Goal: Task Accomplishment & Management: Manage account settings

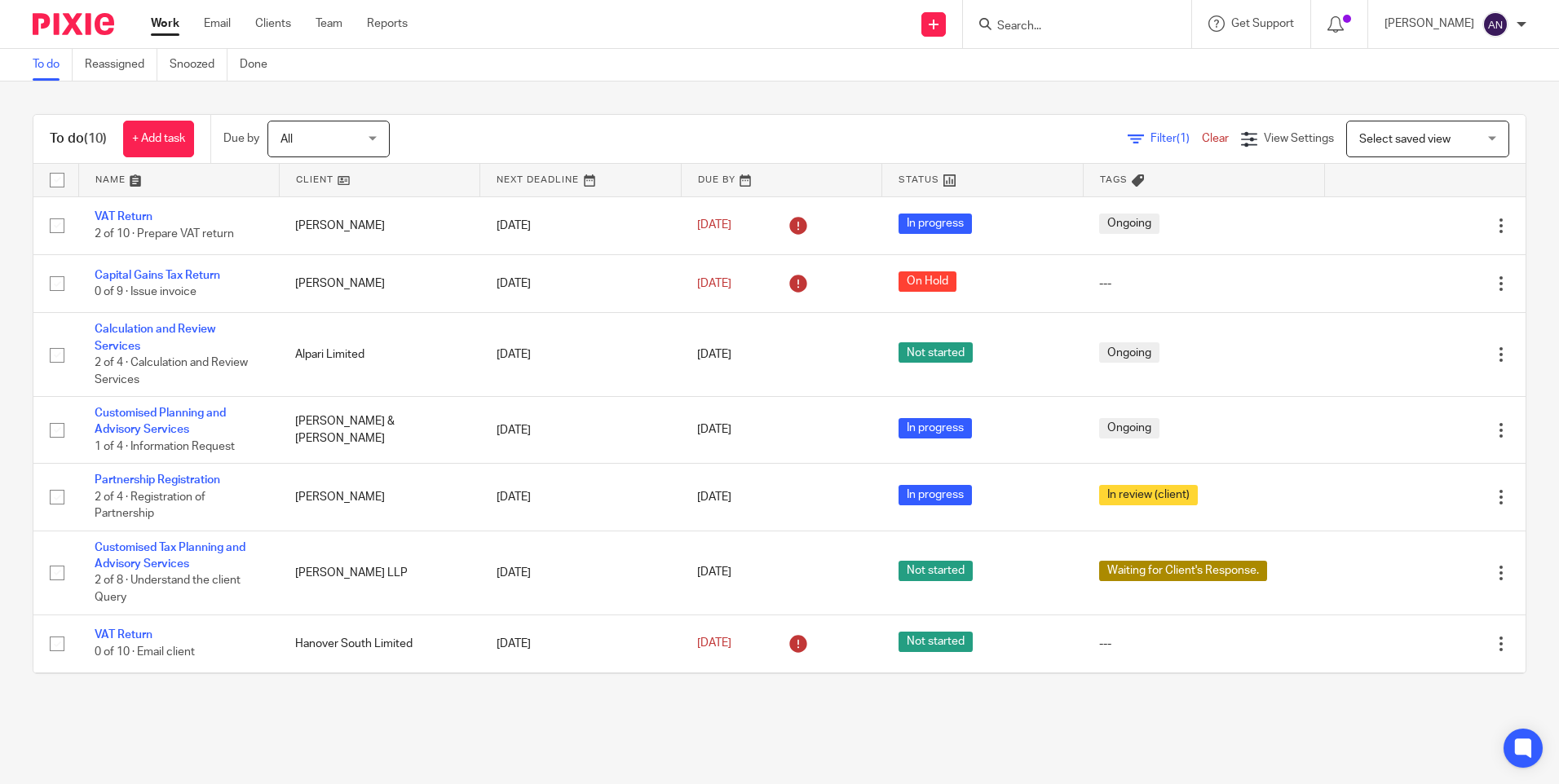
click at [898, 105] on div "To do (10) + Add task Due by All All Today Tomorrow This week Next week This mo…" at bounding box center [780, 395] width 1559 height 626
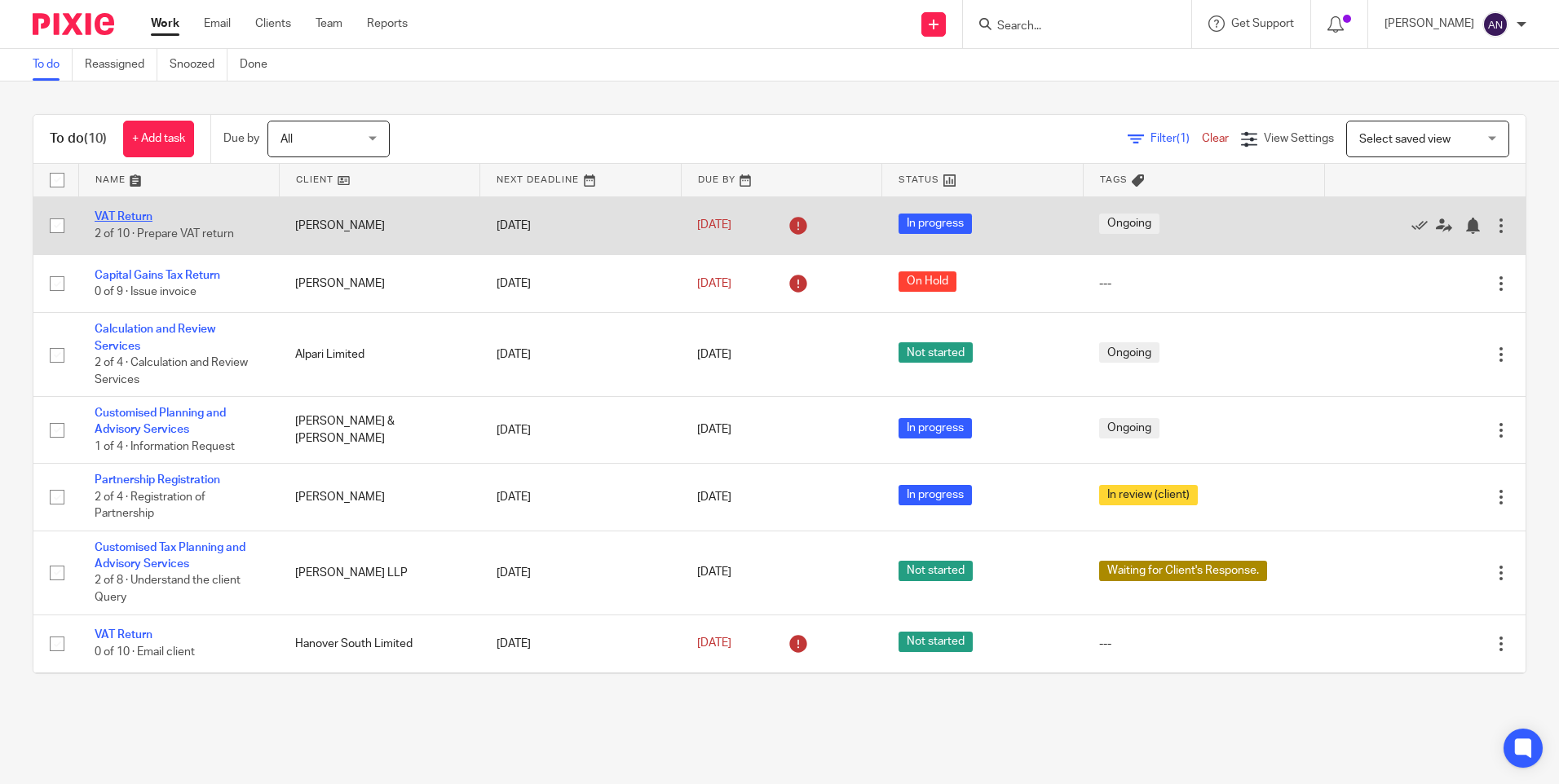
click at [148, 219] on link "VAT Return" at bounding box center [124, 216] width 58 height 12
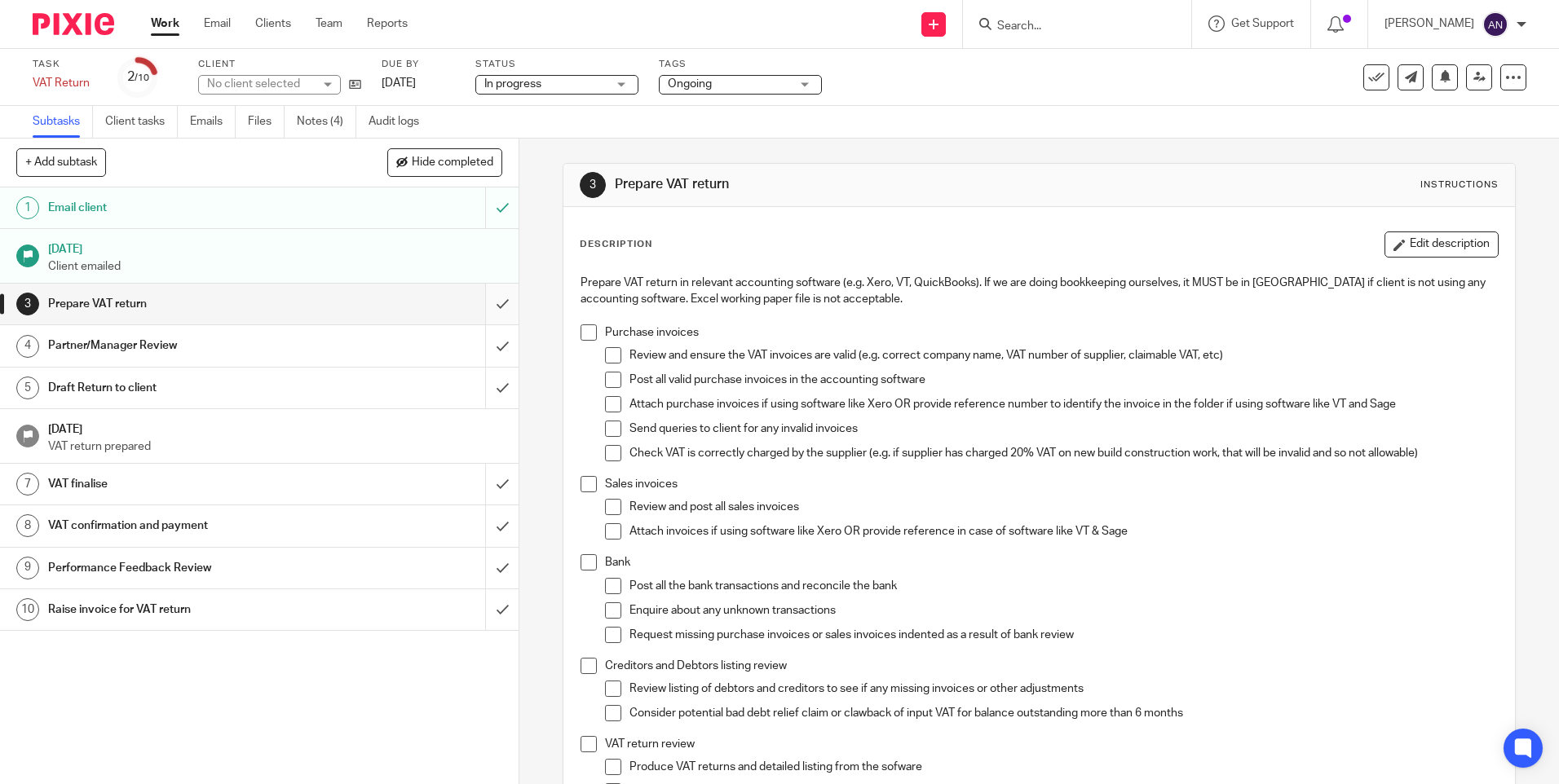
click at [495, 312] on input "submit" at bounding box center [259, 304] width 518 height 41
click at [482, 350] on input "submit" at bounding box center [259, 346] width 518 height 41
click at [484, 377] on input "submit" at bounding box center [259, 387] width 518 height 41
click at [493, 491] on input "submit" at bounding box center [259, 484] width 518 height 41
click at [488, 528] on input "submit" at bounding box center [259, 526] width 518 height 41
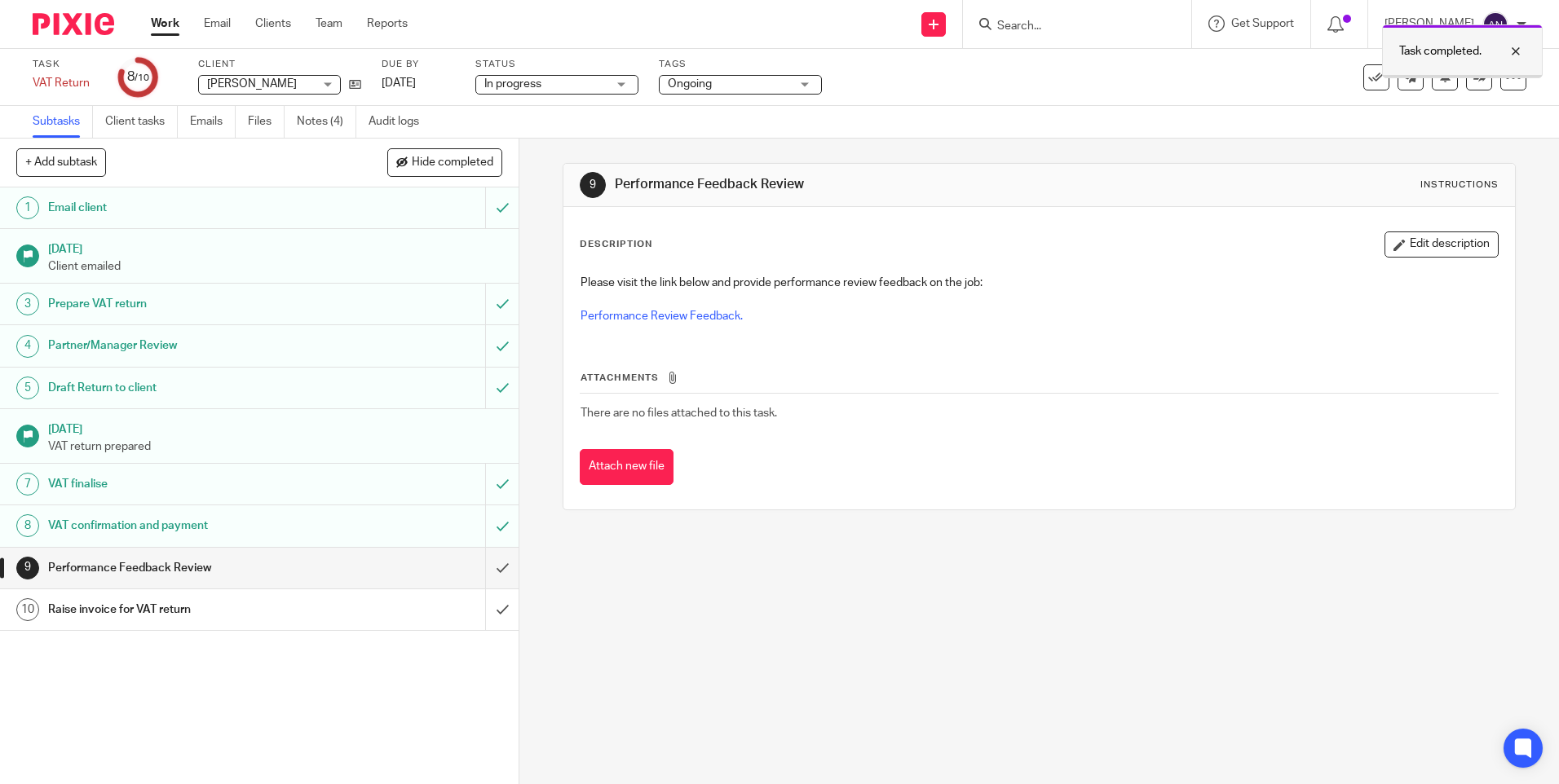
click at [1518, 49] on div at bounding box center [1504, 52] width 44 height 20
click at [1474, 75] on icon at bounding box center [1479, 76] width 12 height 12
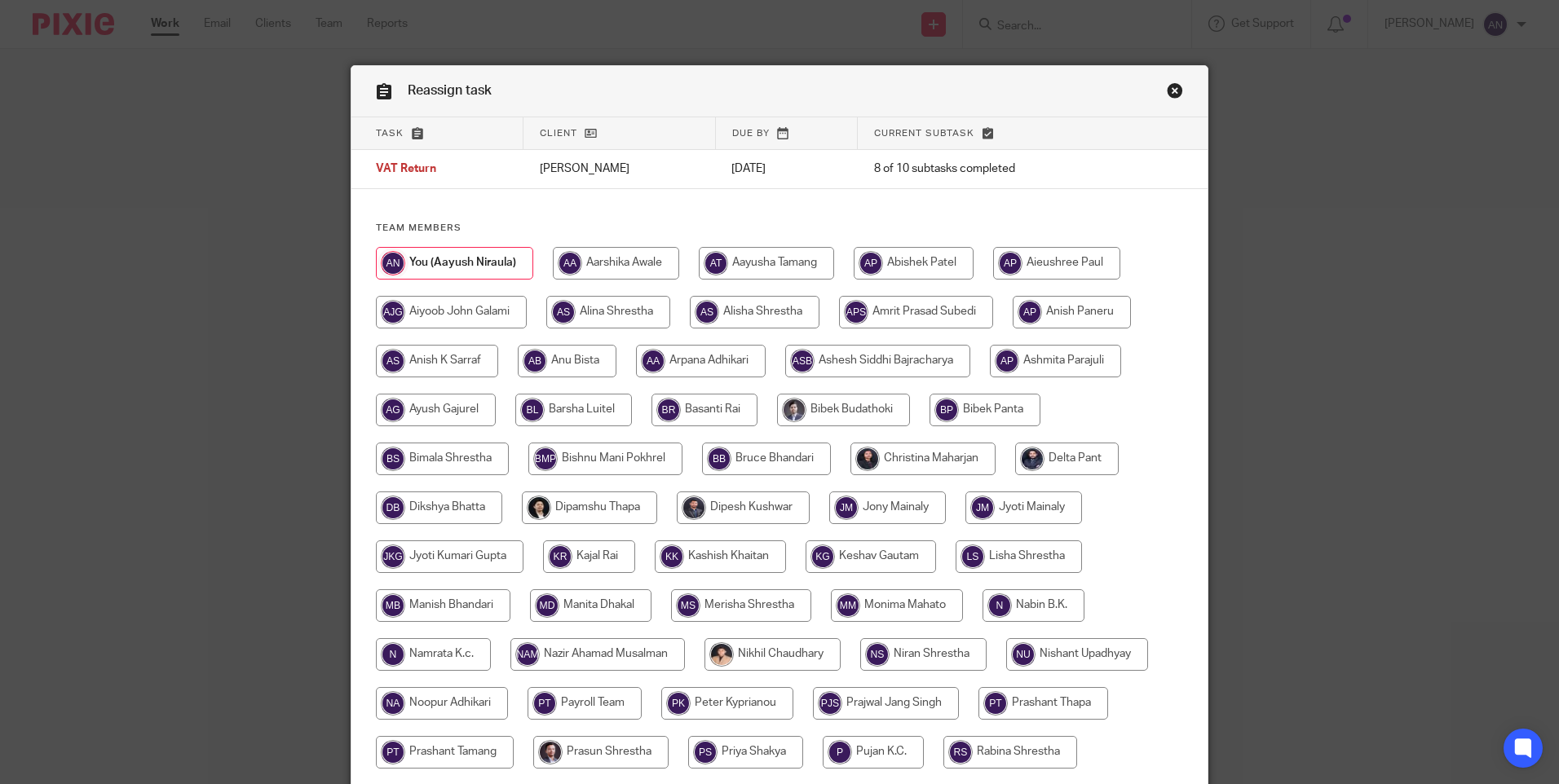
scroll to position [477, 0]
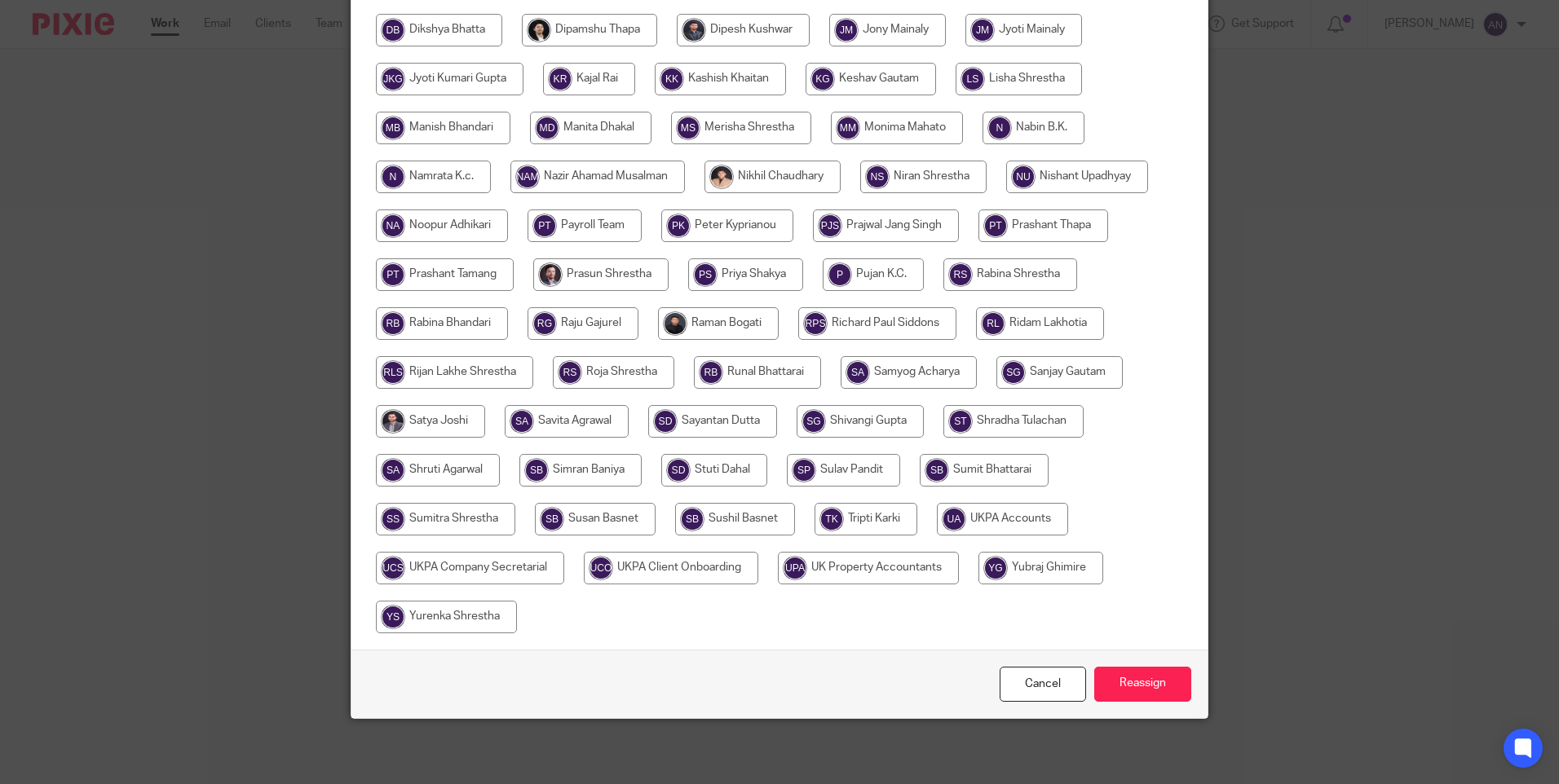
click at [952, 524] on input "radio" at bounding box center [1002, 519] width 131 height 33
radio input "true"
click at [1126, 673] on input "Reassign" at bounding box center [1142, 684] width 97 height 35
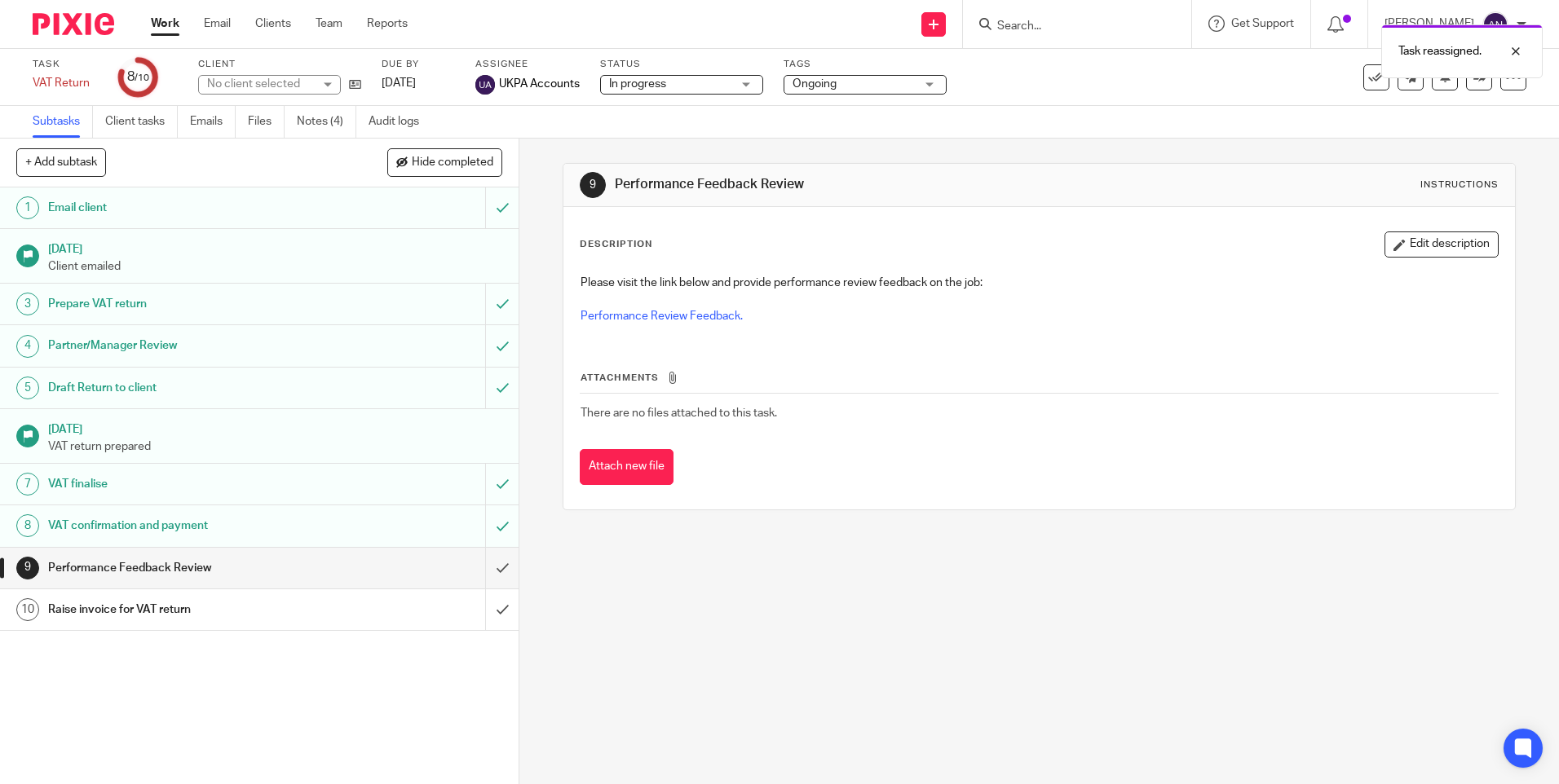
click at [1042, 25] on div "Task reassigned." at bounding box center [1161, 47] width 763 height 62
click at [1042, 20] on div "Task reassigned." at bounding box center [1161, 47] width 763 height 62
click at [162, 24] on link "Work" at bounding box center [165, 24] width 28 height 16
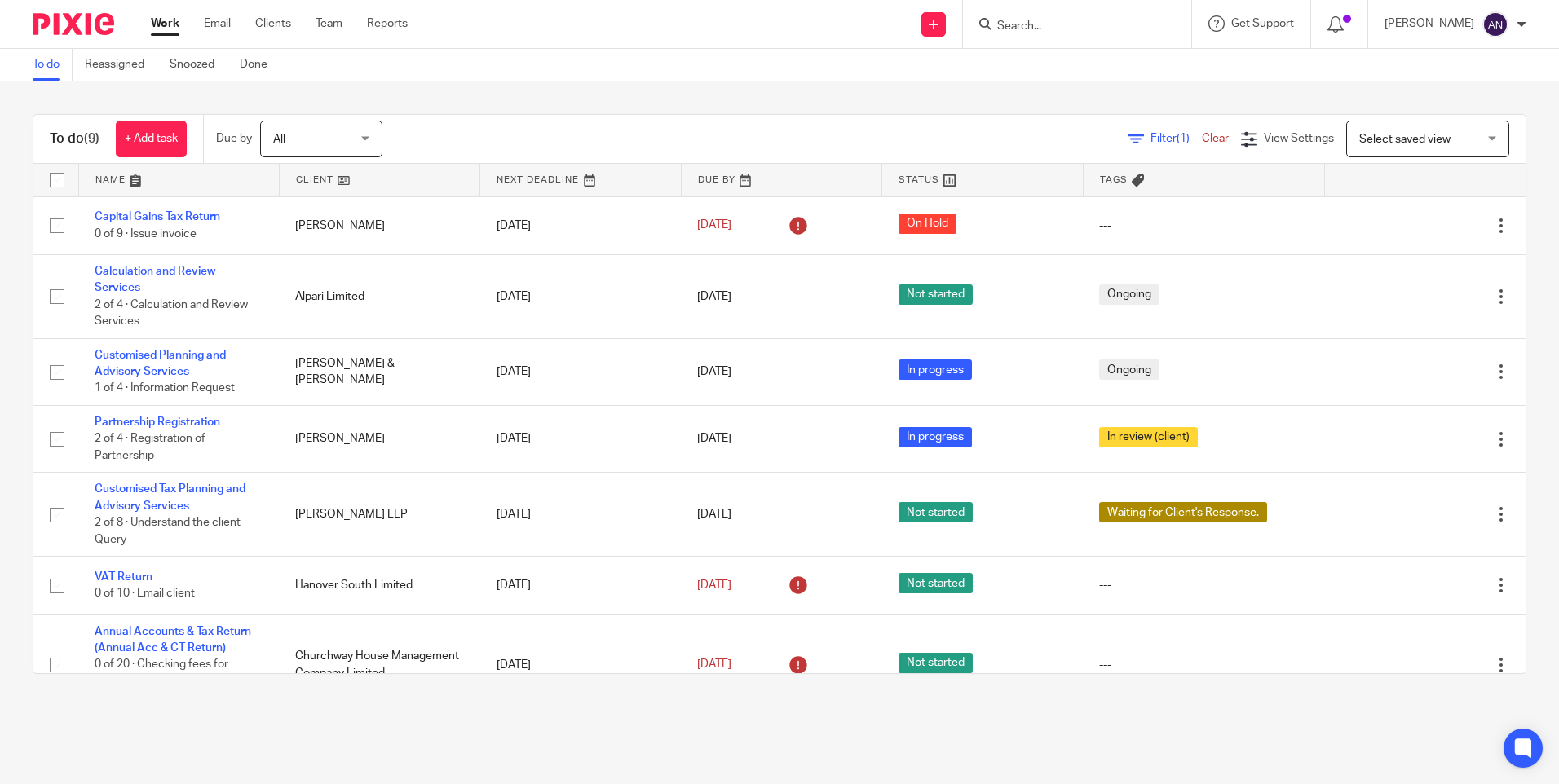
click at [918, 112] on div "To do (9) + Add task Due by All All Today Tomorrow This week Next week This mon…" at bounding box center [780, 395] width 1559 height 626
click at [807, 107] on div "To do (9) + Add task Due by All All Today Tomorrow This week Next week This mon…" at bounding box center [780, 395] width 1559 height 626
click at [705, 109] on div "To do (9) + Add task Due by All All Today Tomorrow This week Next week This mon…" at bounding box center [780, 395] width 1559 height 626
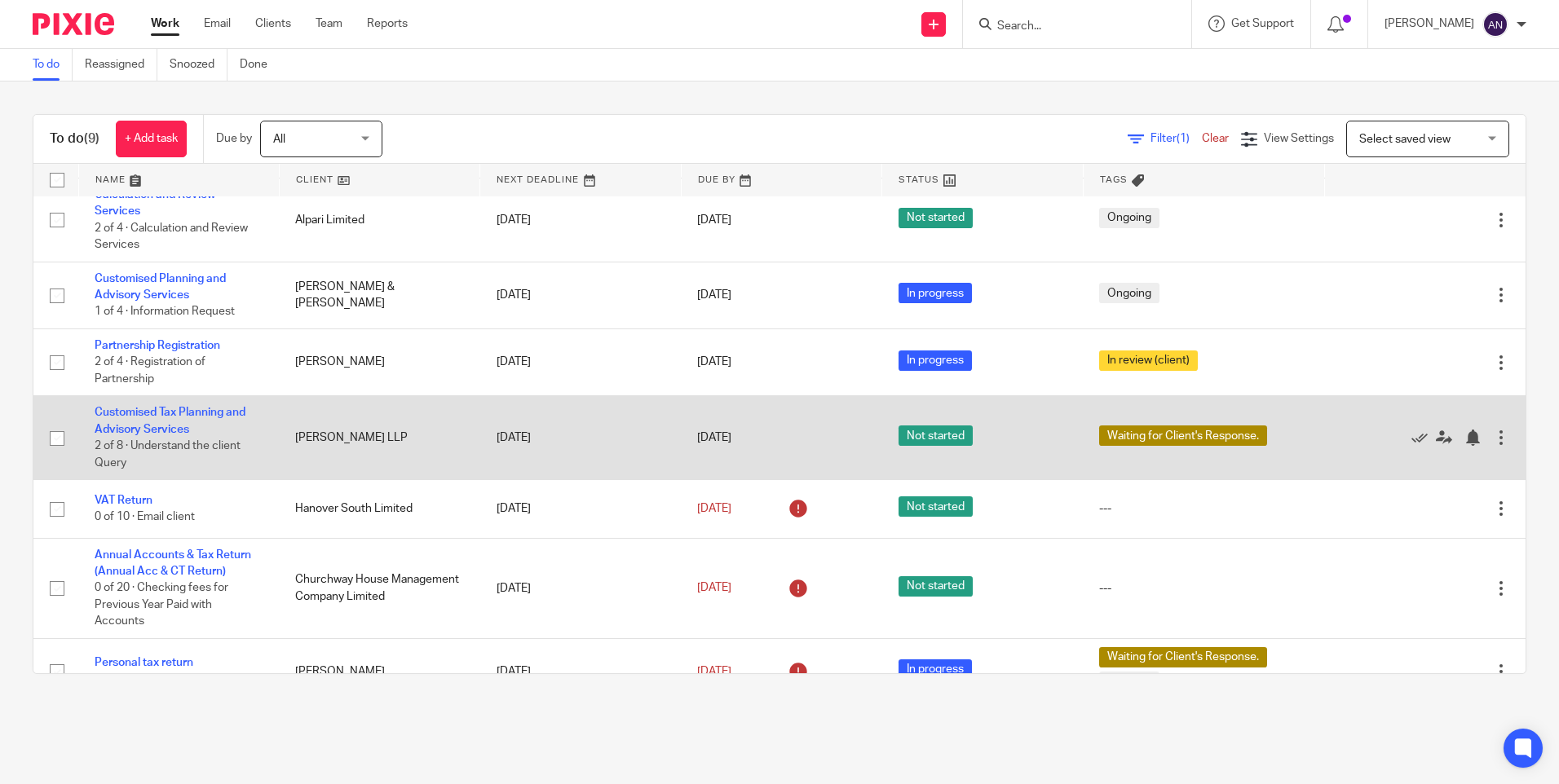
scroll to position [208, 0]
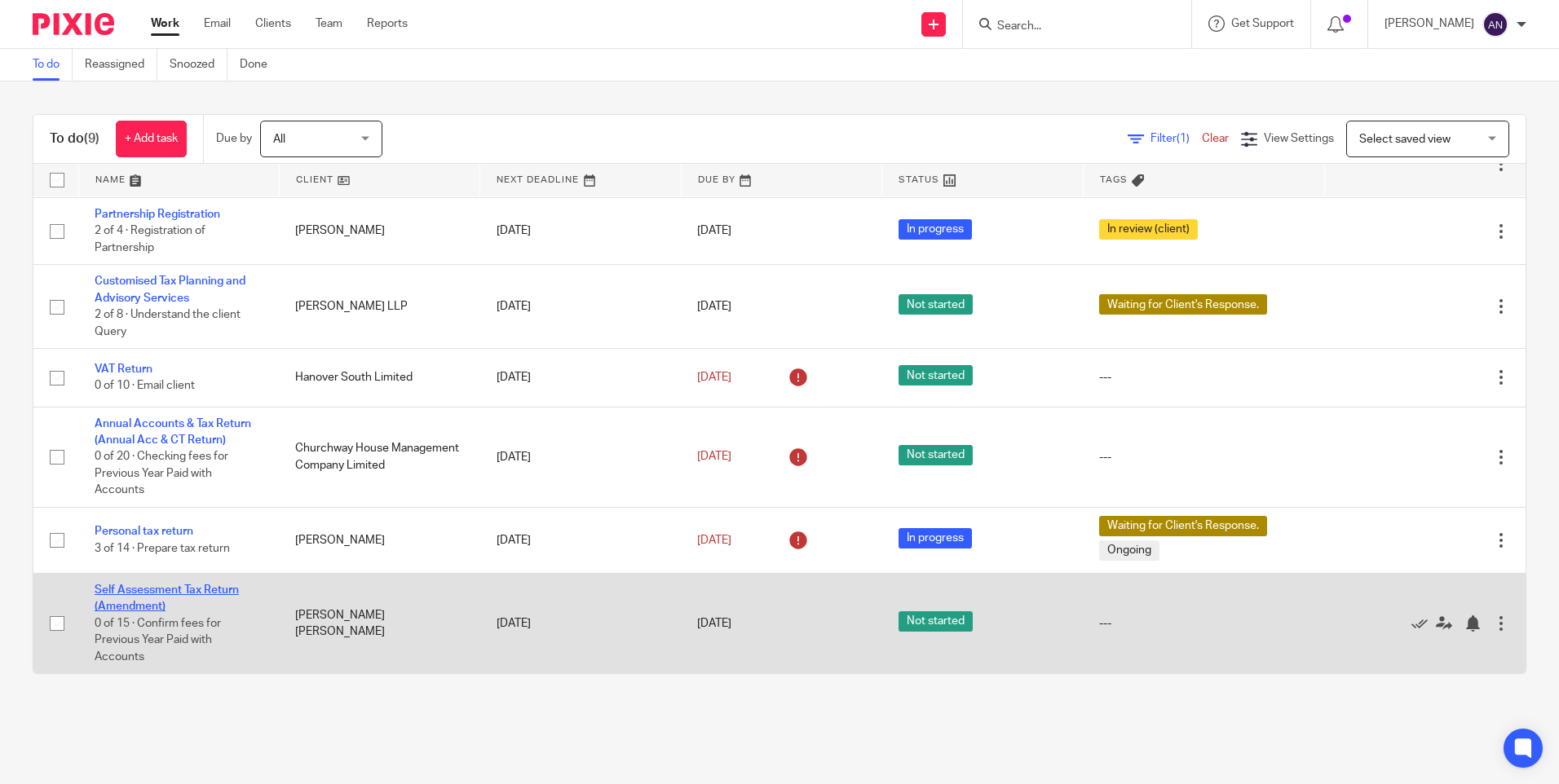
click at [169, 591] on link "Self Assessment Tax Return (Amendment)" at bounding box center [166, 598] width 145 height 27
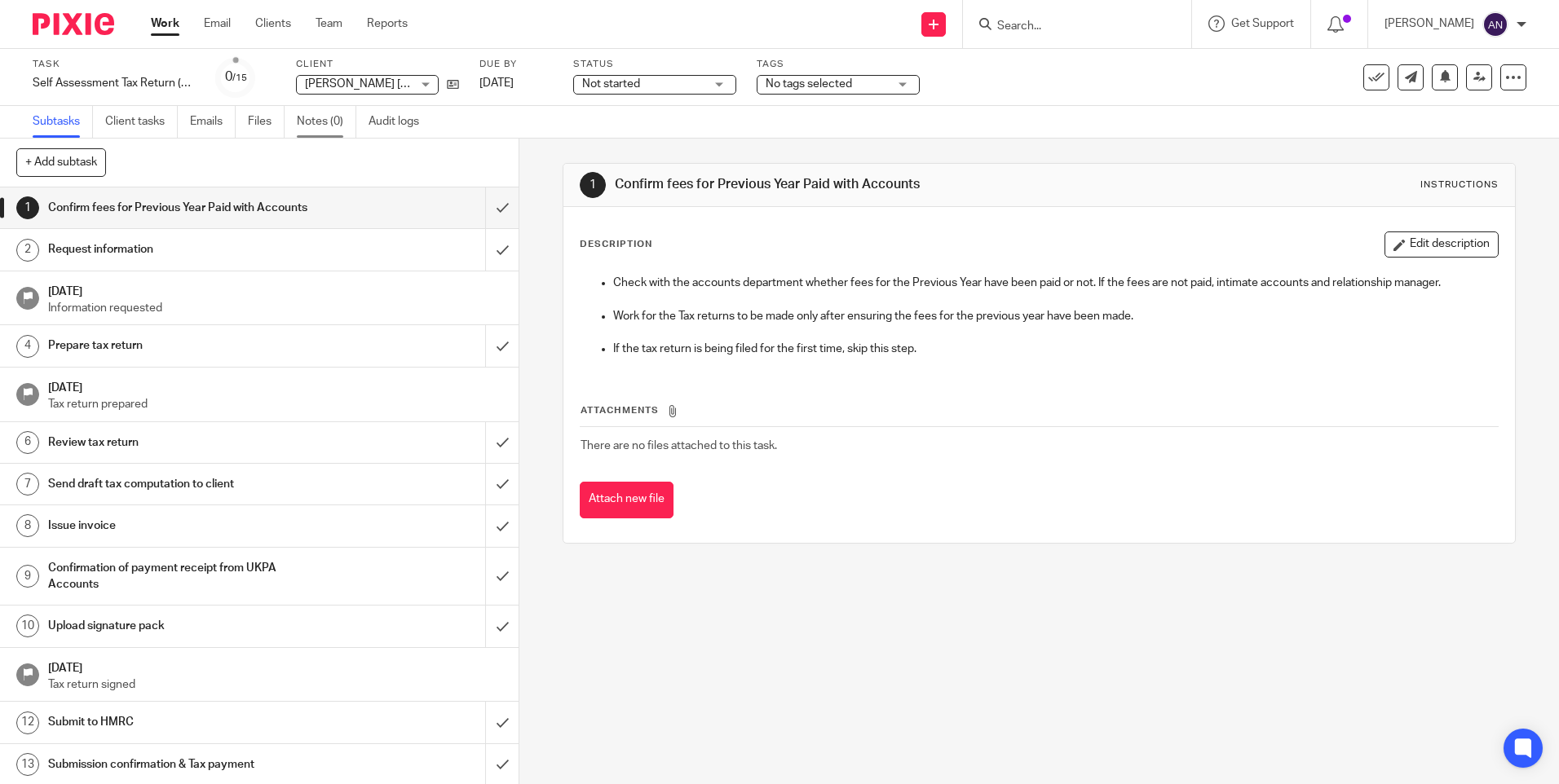
click at [317, 124] on link "Notes (0)" at bounding box center [326, 122] width 59 height 32
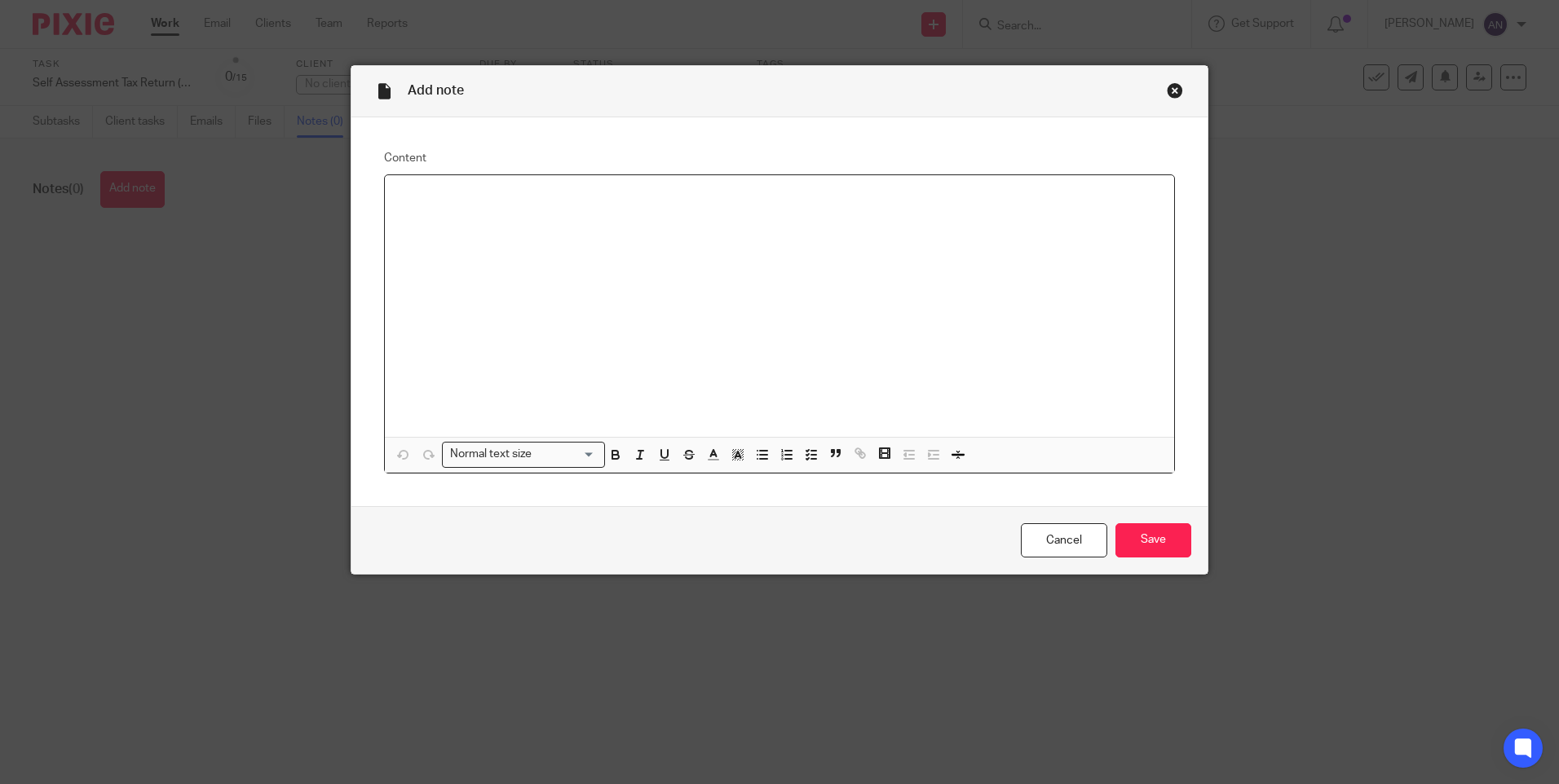
click at [436, 207] on div at bounding box center [780, 307] width 790 height 262
click at [1156, 551] on input "Save" at bounding box center [1152, 540] width 75 height 35
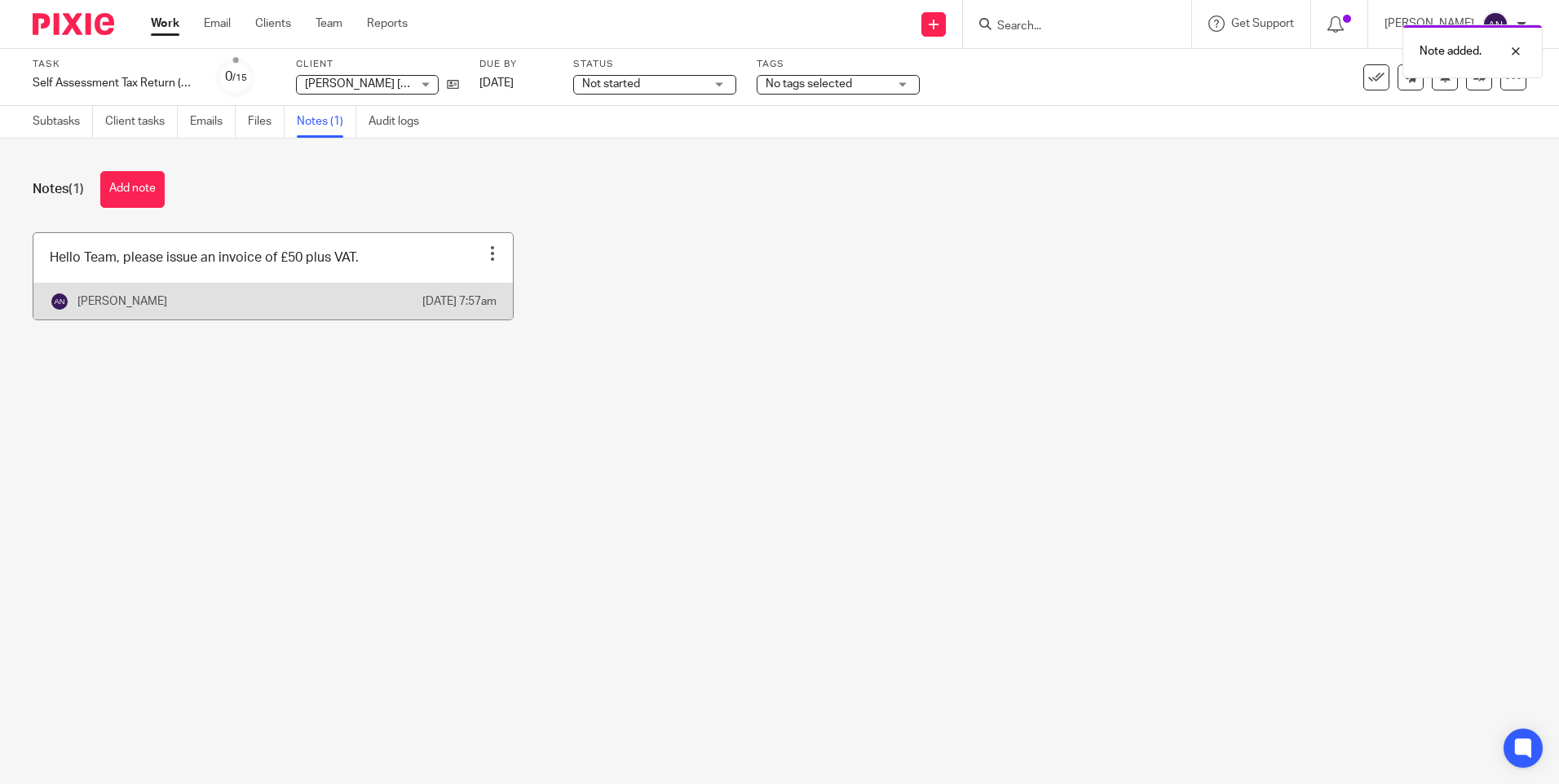
click at [485, 252] on div at bounding box center [492, 254] width 16 height 16
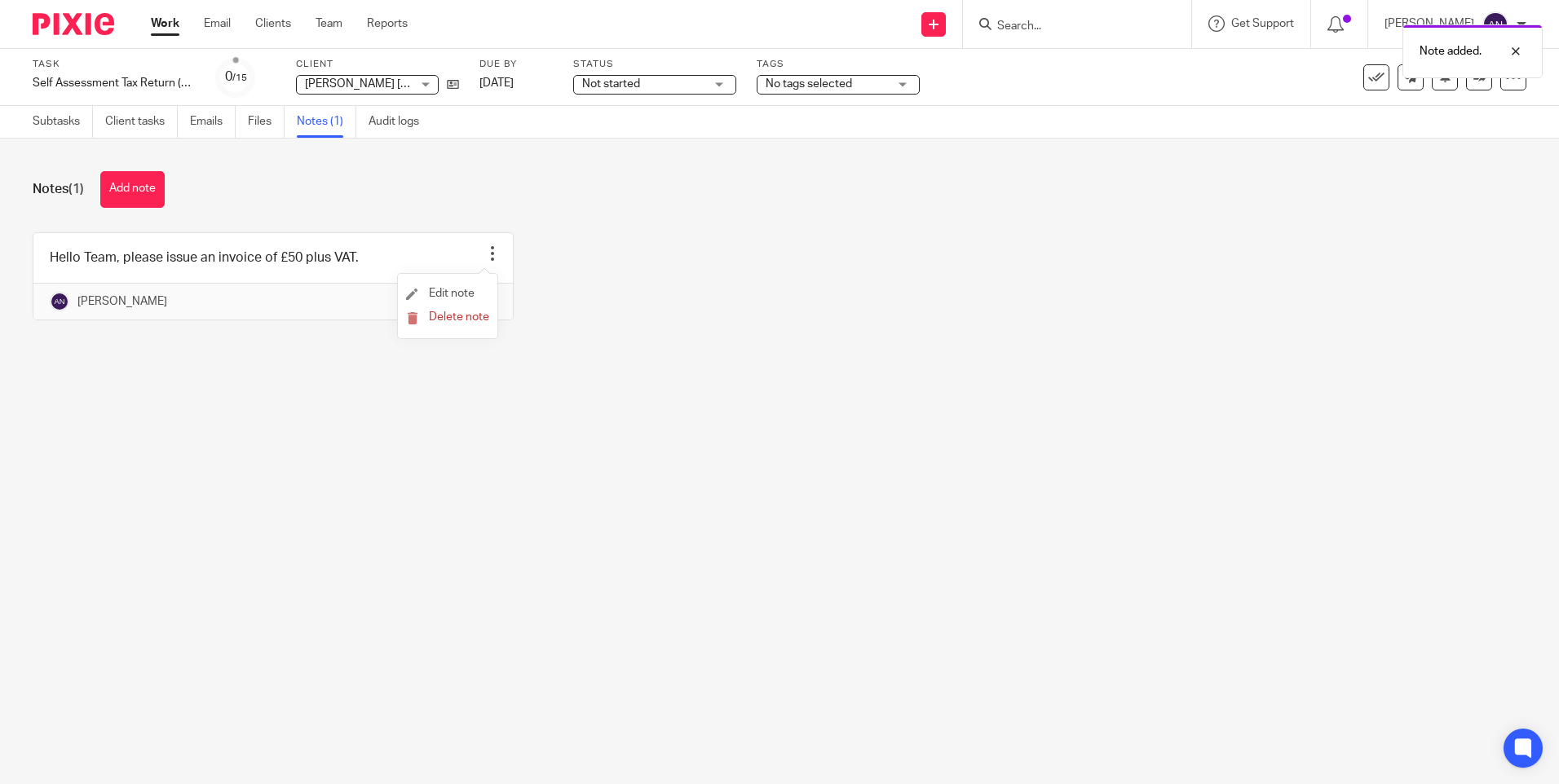
click at [470, 284] on li "Edit note" at bounding box center [447, 294] width 83 height 25
click at [444, 292] on span "Edit note" at bounding box center [452, 293] width 45 height 12
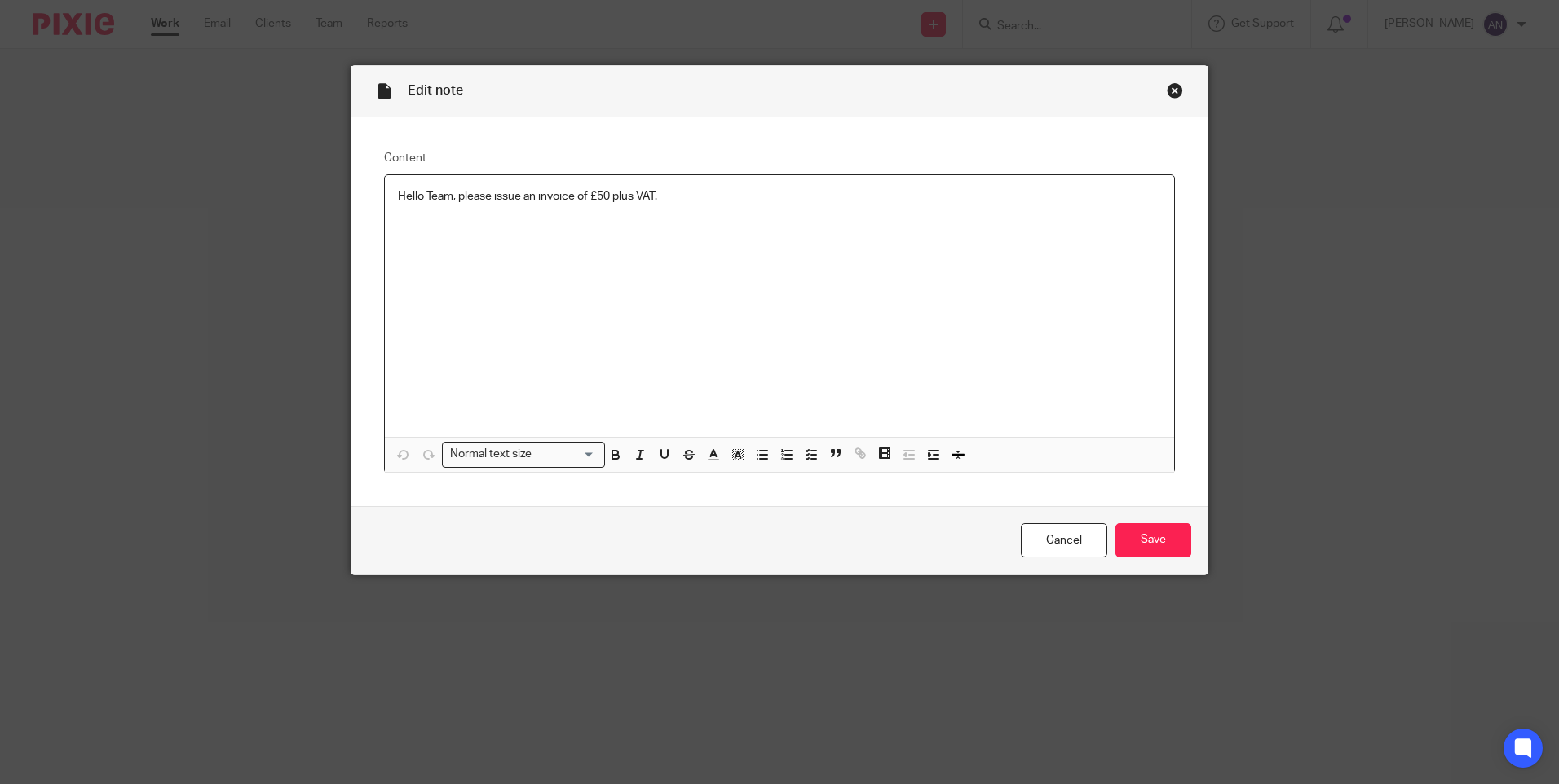
click at [451, 221] on div "Hello Team, please issue an invoice of £50 plus VAT." at bounding box center [780, 307] width 790 height 262
click at [691, 196] on p "Hello Team, please issue an invoice of £50 plus VAT." at bounding box center [779, 196] width 763 height 16
click at [785, 256] on div "Hello Team, please issue an invoice of £50 plus VAT. For Amendment of Self-asse…" at bounding box center [780, 307] width 790 height 262
click at [1121, 536] on input "Save" at bounding box center [1152, 540] width 75 height 35
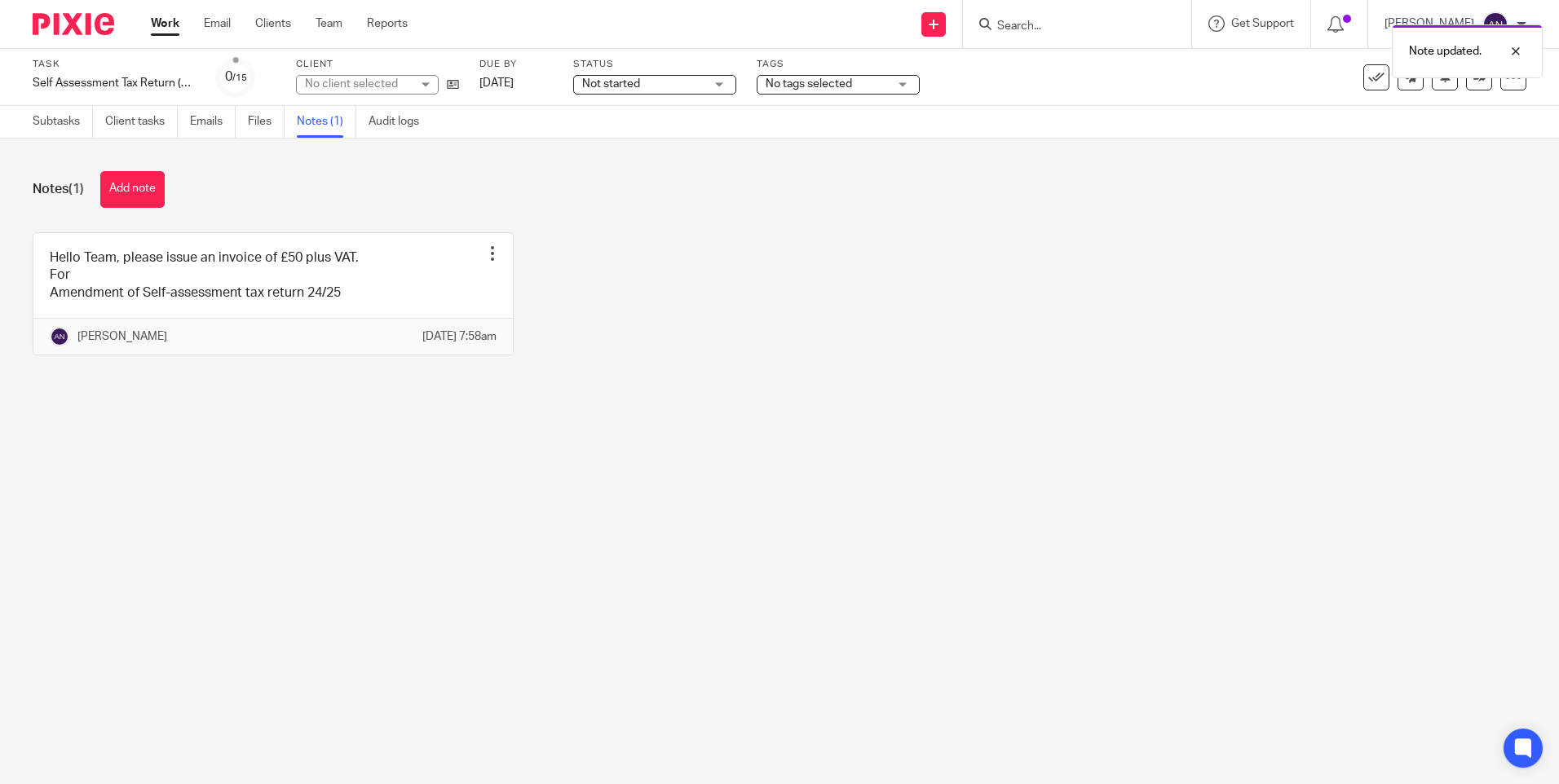
click at [158, 23] on link "Work" at bounding box center [165, 24] width 28 height 16
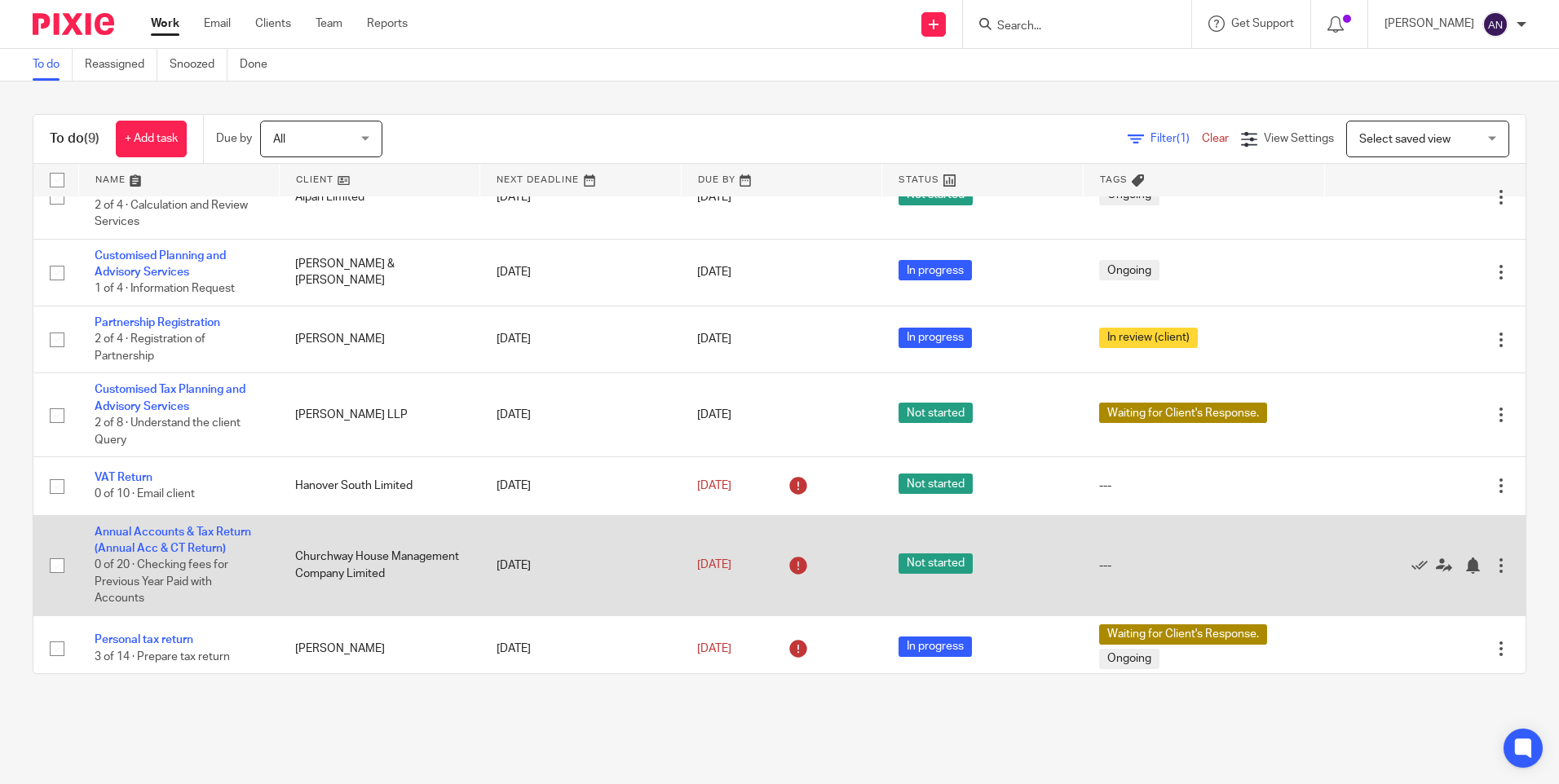
scroll to position [208, 0]
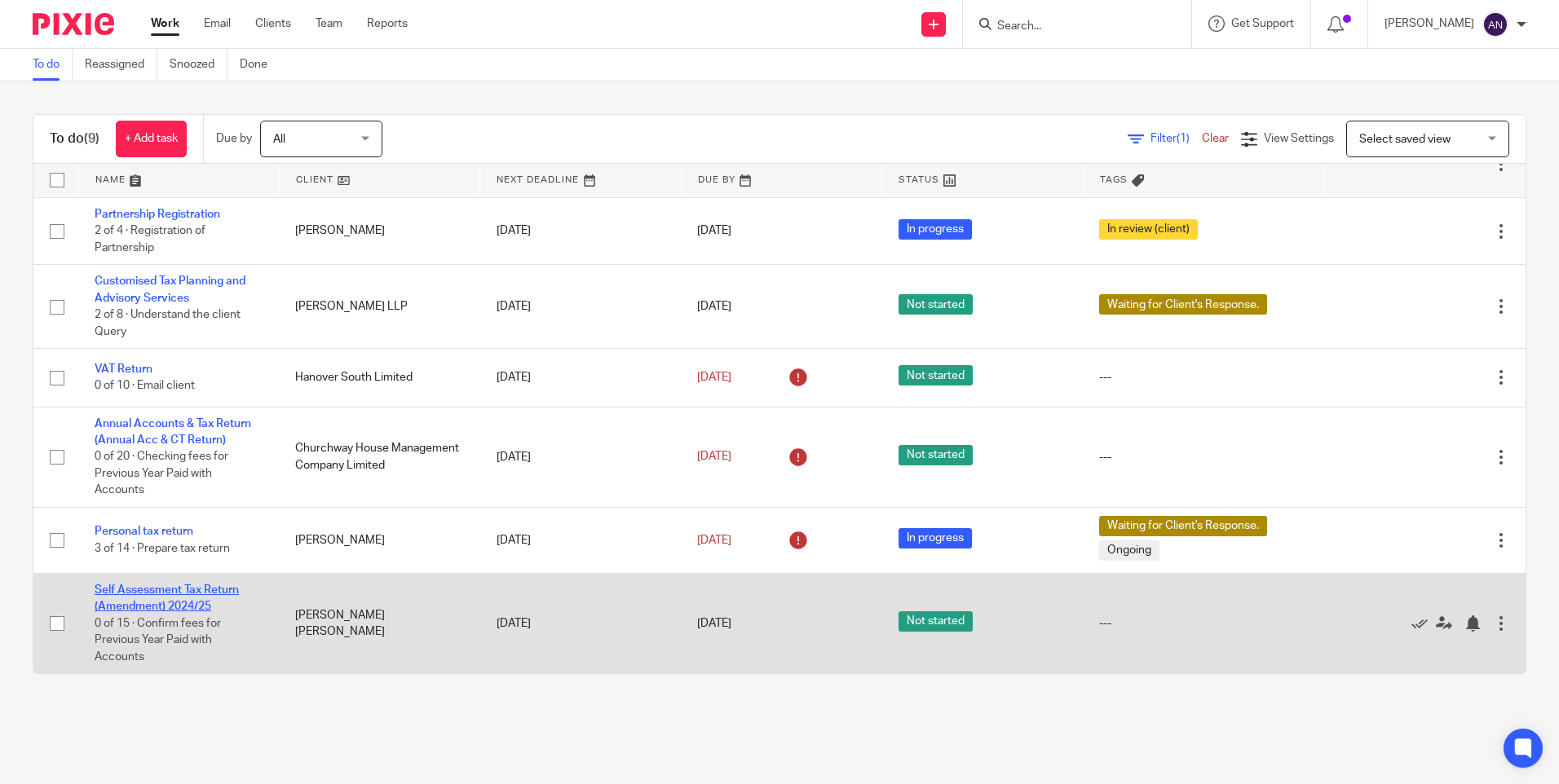
click at [180, 594] on link "Self Assessment Tax Return (Amendment) 2024/25" at bounding box center [166, 598] width 145 height 27
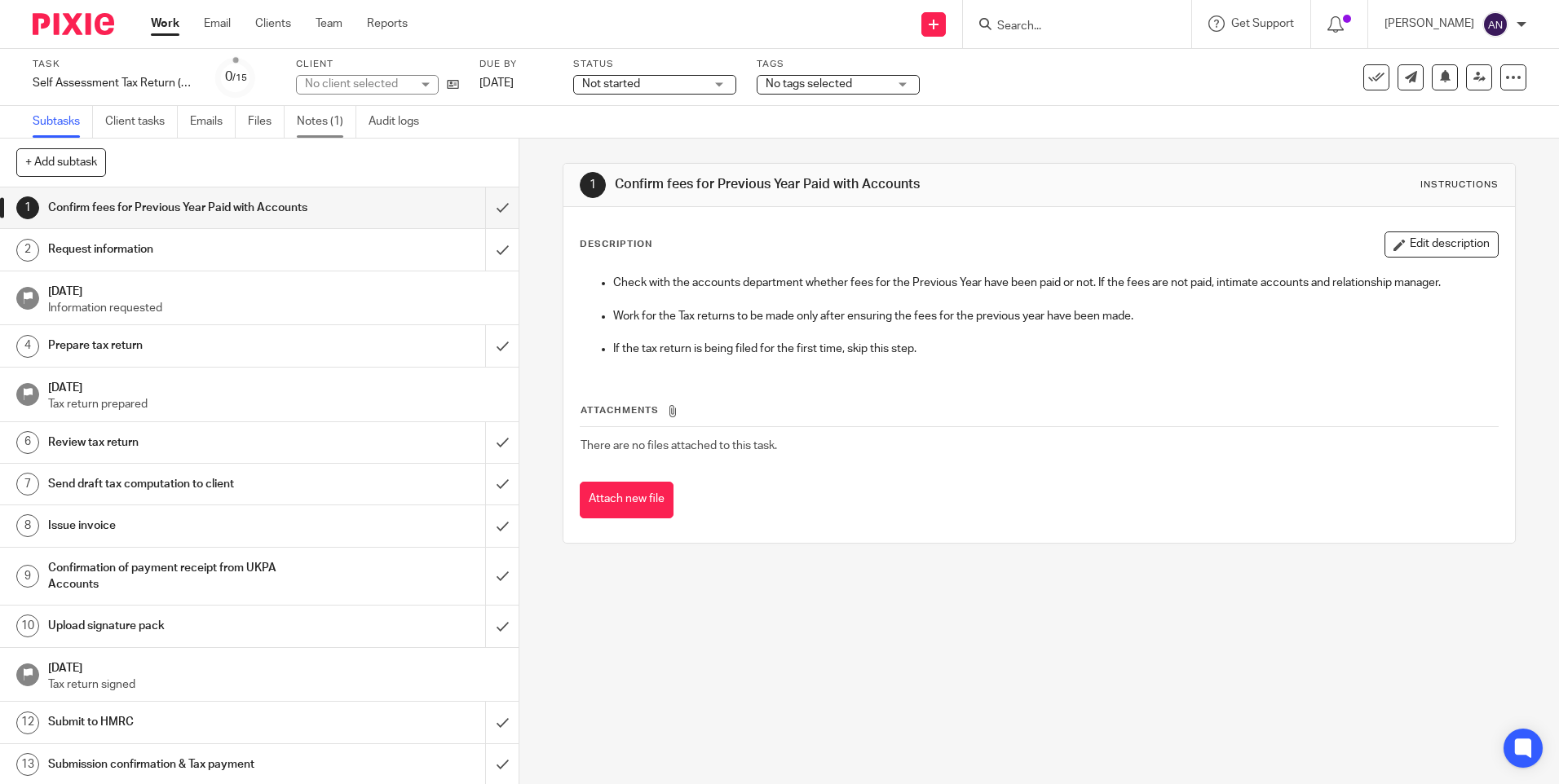
click at [308, 128] on link "Notes (1)" at bounding box center [326, 122] width 59 height 32
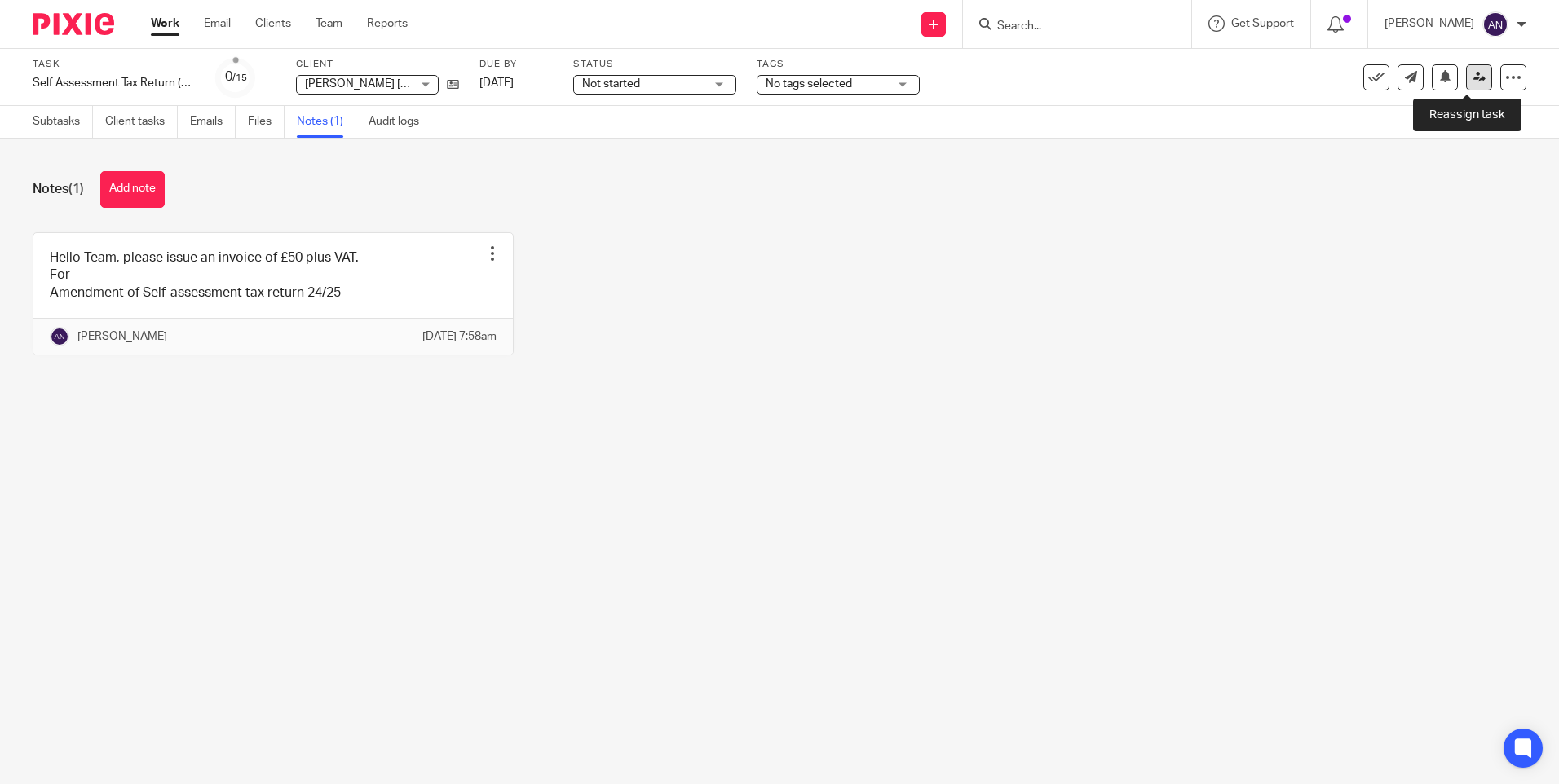
click at [1466, 85] on link at bounding box center [1479, 77] width 26 height 26
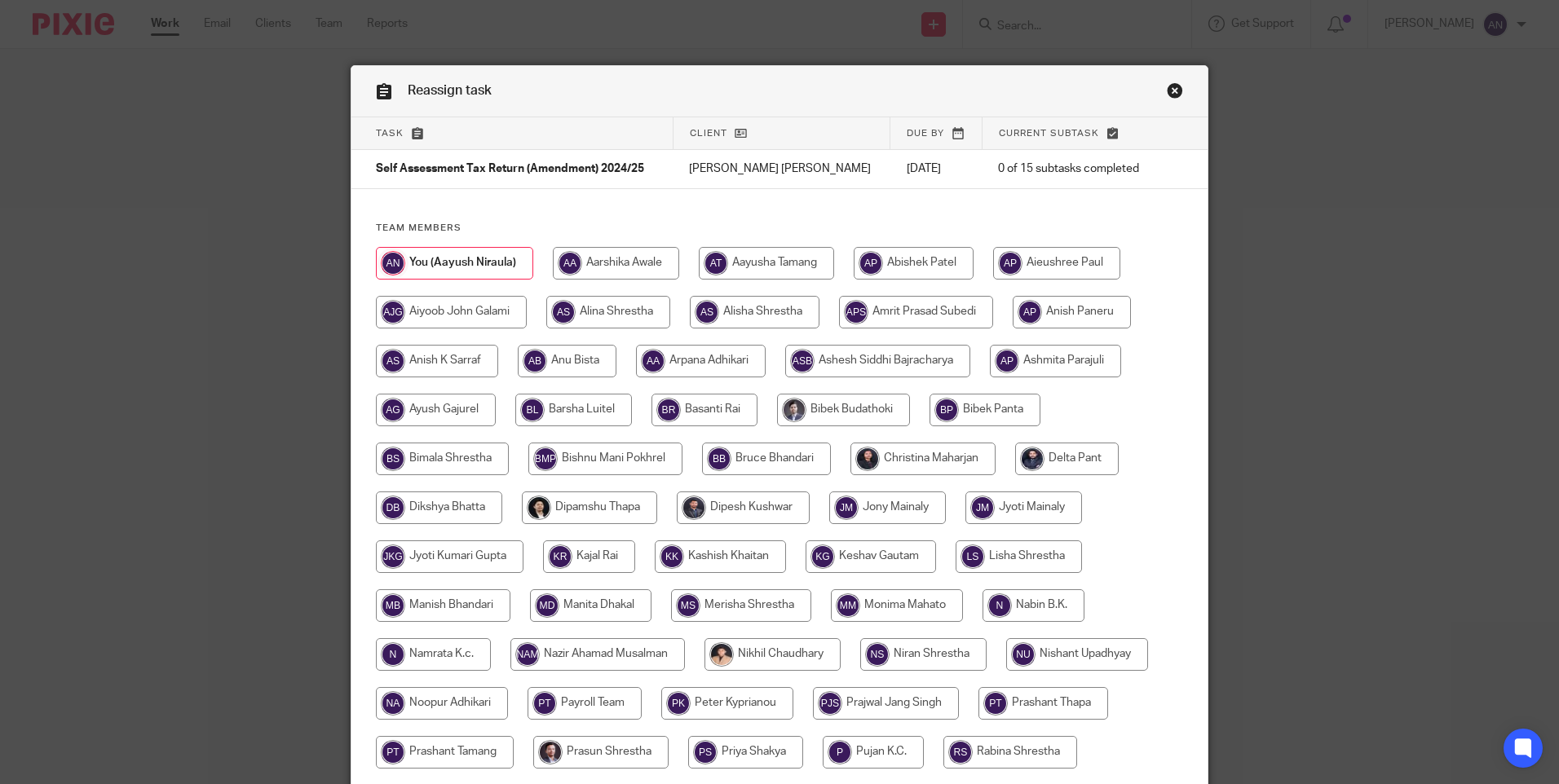
scroll to position [477, 0]
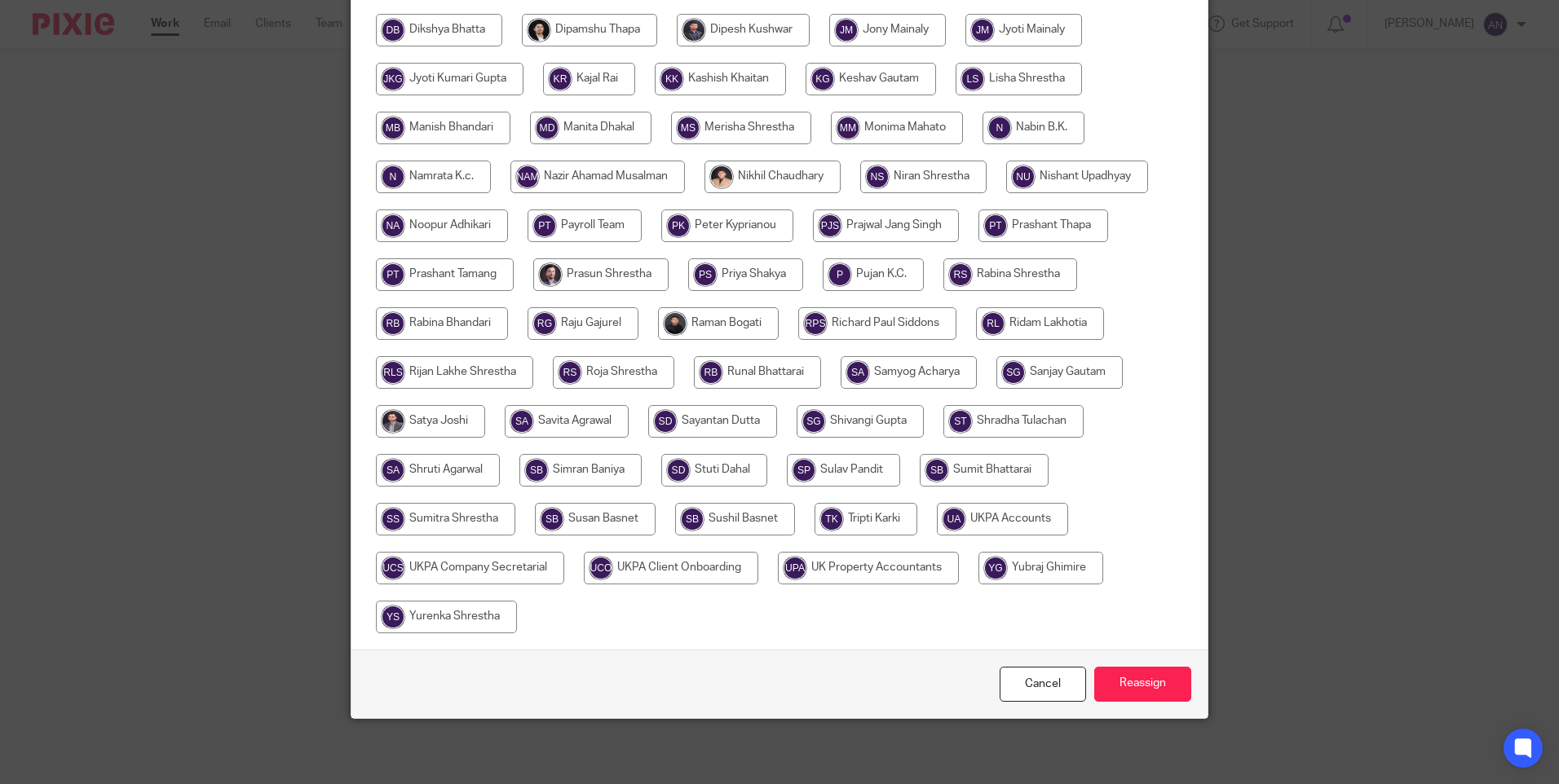
click at [1003, 518] on input "radio" at bounding box center [1002, 519] width 131 height 33
radio input "true"
click at [1158, 692] on input "Reassign" at bounding box center [1142, 684] width 97 height 35
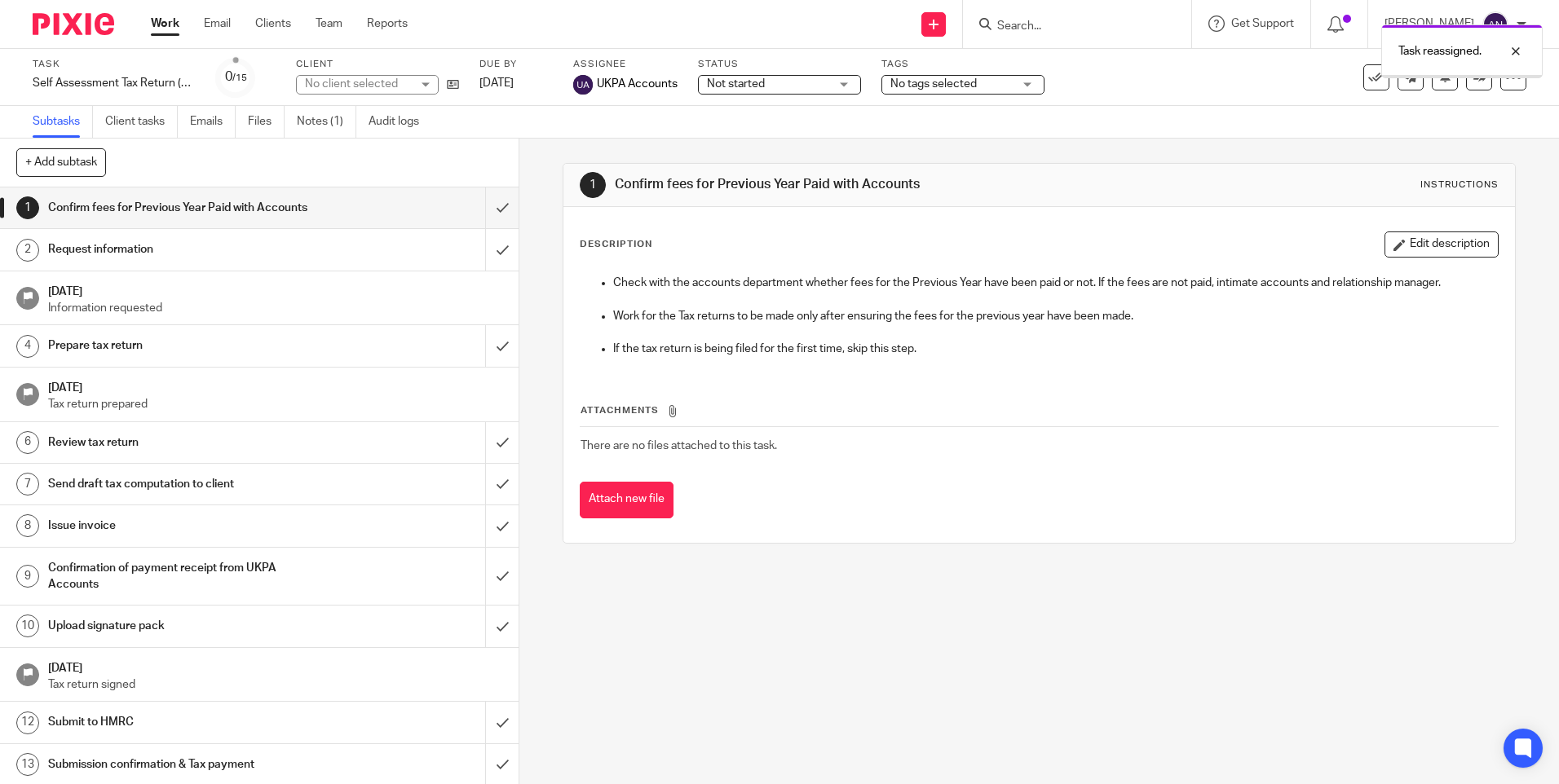
click at [753, 610] on div "1 Confirm fees for Previous Year Paid with Accounts Instructions Description Ed…" at bounding box center [1039, 461] width 1040 height 646
click at [746, 668] on div "1 Confirm fees for Previous Year Paid with Accounts Instructions Description Ed…" at bounding box center [1039, 461] width 1040 height 646
click at [641, 154] on div "1 Confirm fees for Previous Year Paid with Accounts Instructions Description Ed…" at bounding box center [1039, 353] width 952 height 429
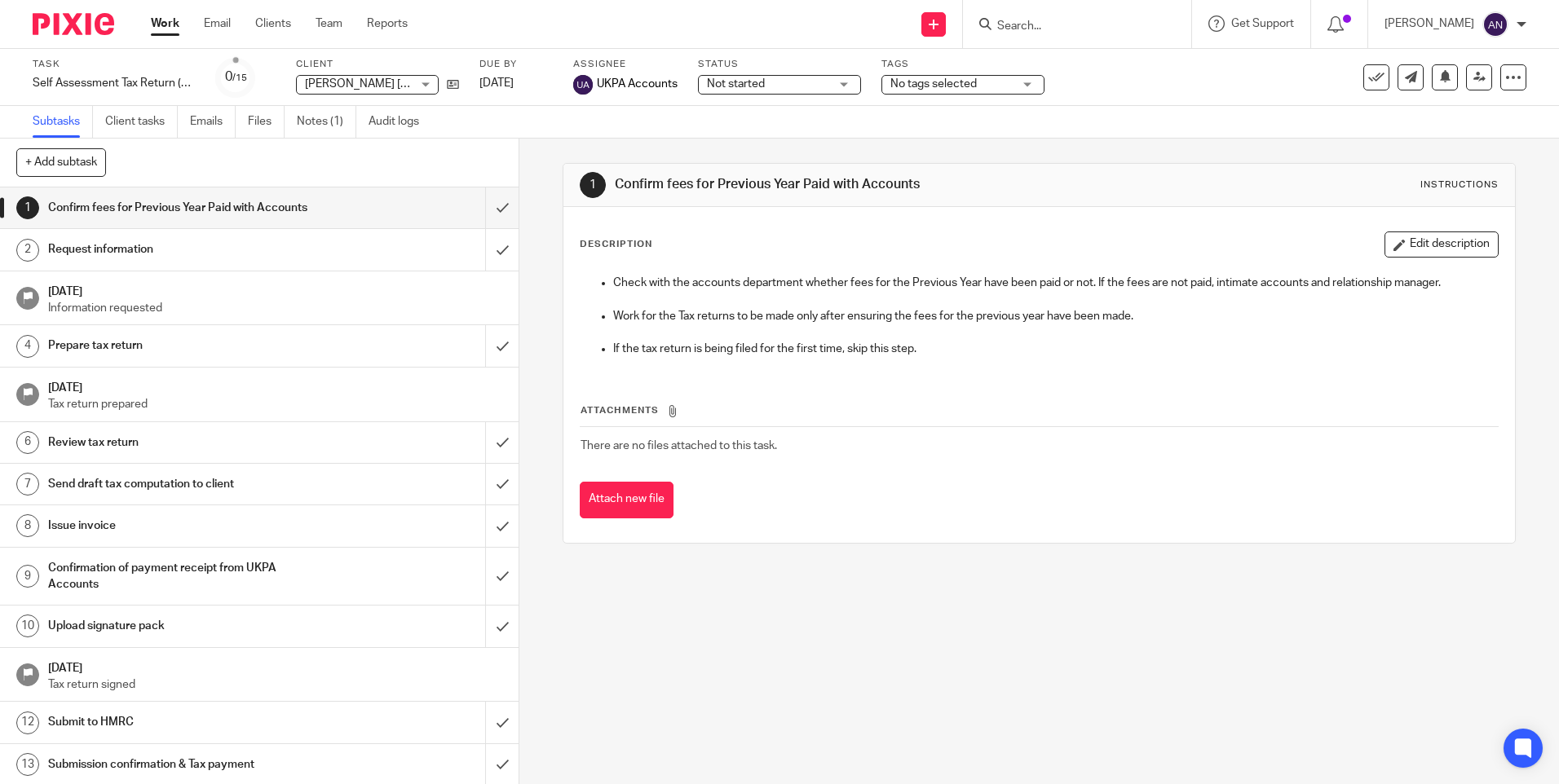
click at [1219, 159] on div "1 Confirm fees for Previous Year Paid with Accounts Instructions Description Ed…" at bounding box center [1039, 353] width 952 height 429
click at [1217, 156] on div "1 Confirm fees for Previous Year Paid with Accounts Instructions Description Ed…" at bounding box center [1039, 353] width 952 height 429
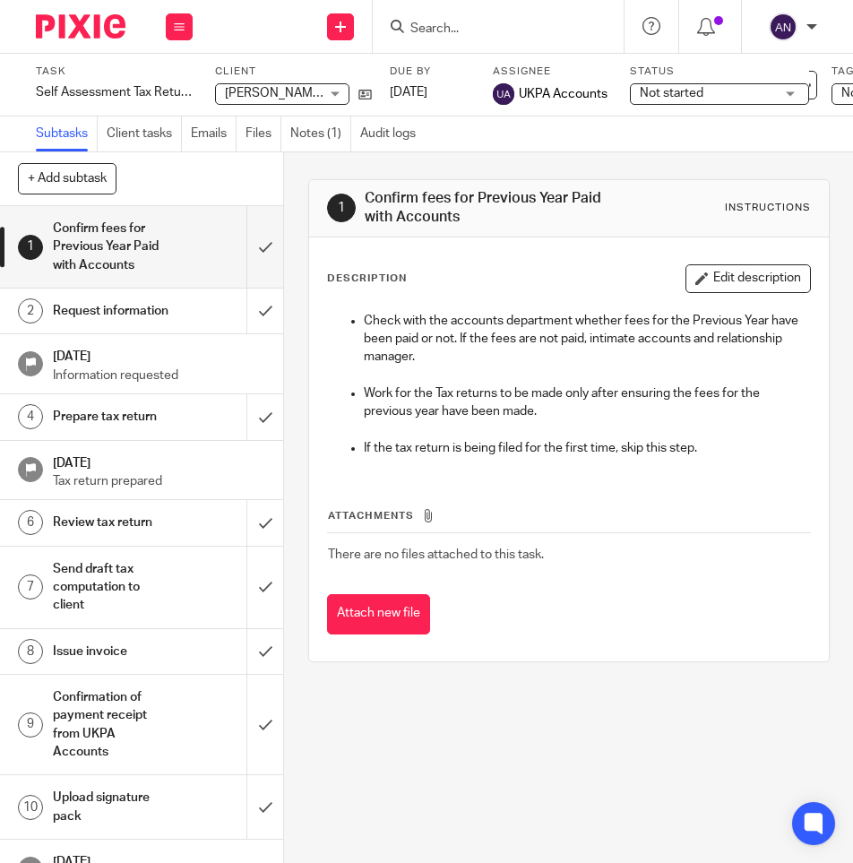
click at [428, 32] on input "Search" at bounding box center [489, 30] width 161 height 16
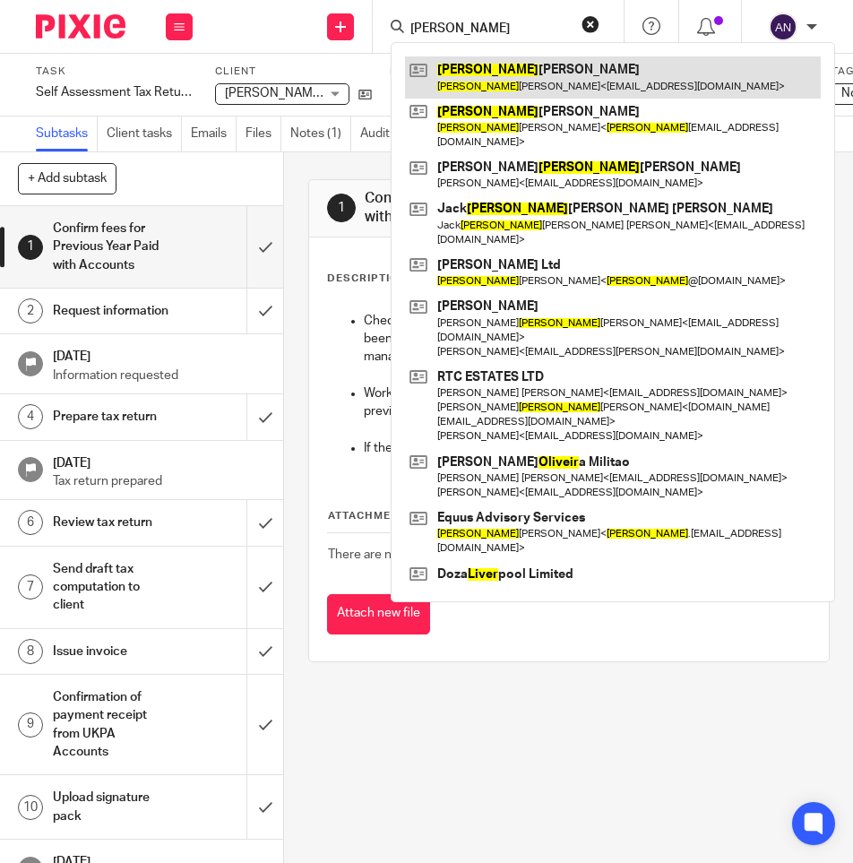
type input "[PERSON_NAME]"
click at [476, 76] on link at bounding box center [613, 76] width 416 height 41
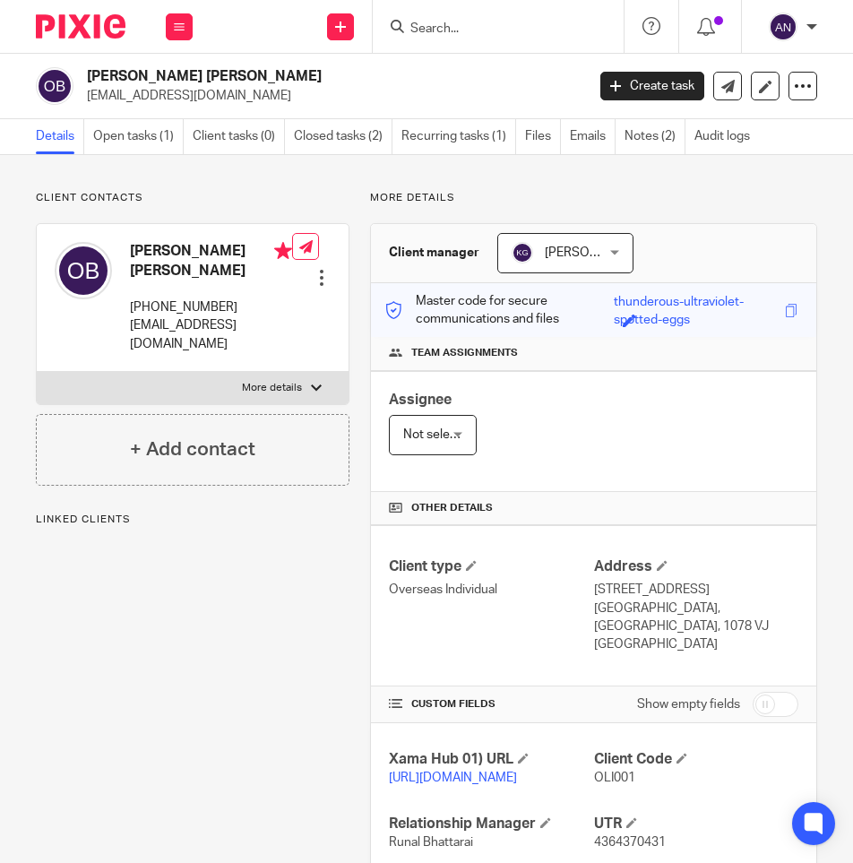
drag, startPoint x: 237, startPoint y: 308, endPoint x: 129, endPoint y: 304, distance: 107.7
click at [129, 304] on div "Oliver William Brennan +44 750 096 3348 owbrennan@hotmail.co.uk" at bounding box center [174, 297] width 238 height 129
copy p "+44 750 096 3348"
click at [179, 489] on div "Client contacts Oliver William Brennan +44 750 096 3348 owbrennan@hotmail.co.uk…" at bounding box center [182, 600] width 334 height 818
